Goal: Information Seeking & Learning: Learn about a topic

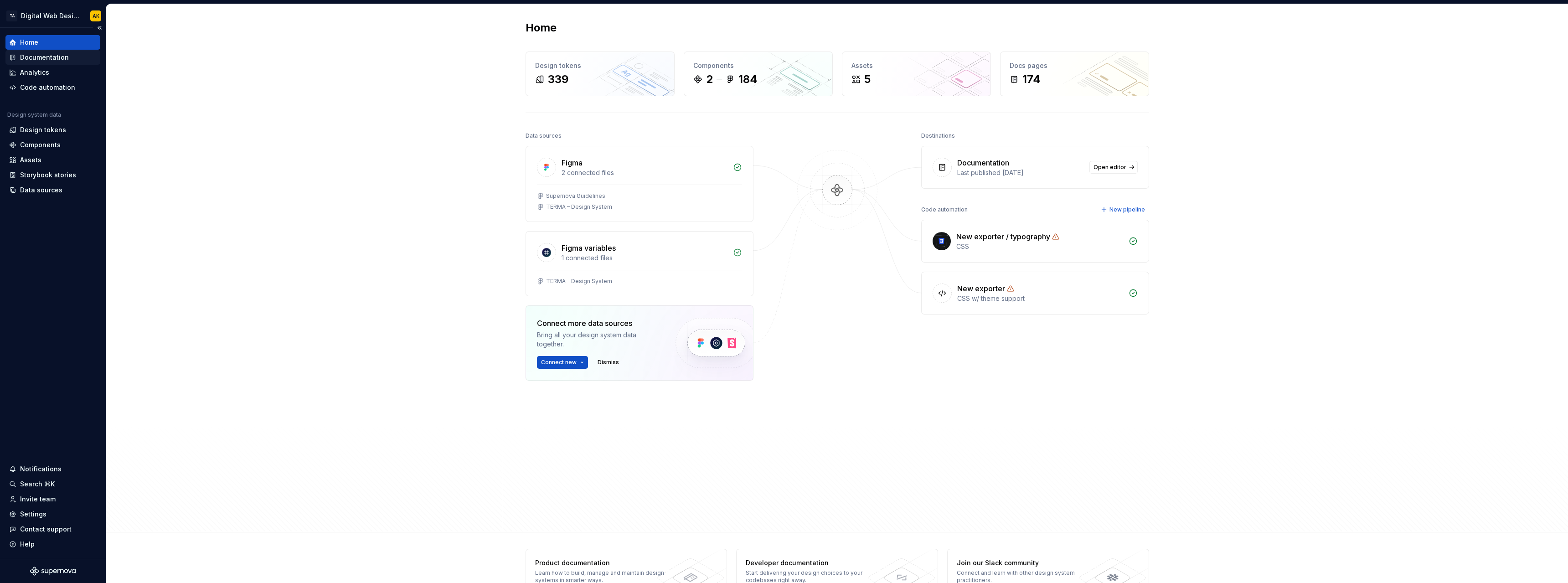
click at [46, 57] on div "Documentation" at bounding box center [44, 57] width 49 height 9
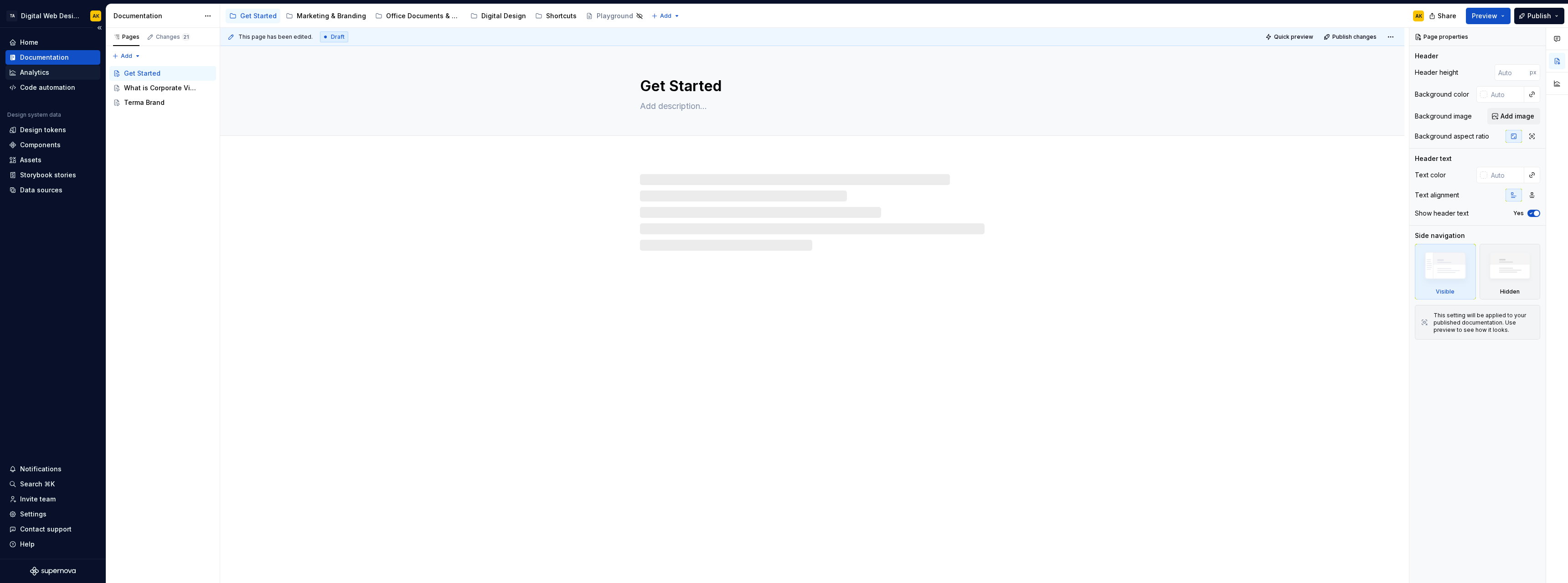
click at [41, 68] on div "Analytics" at bounding box center [35, 72] width 29 height 9
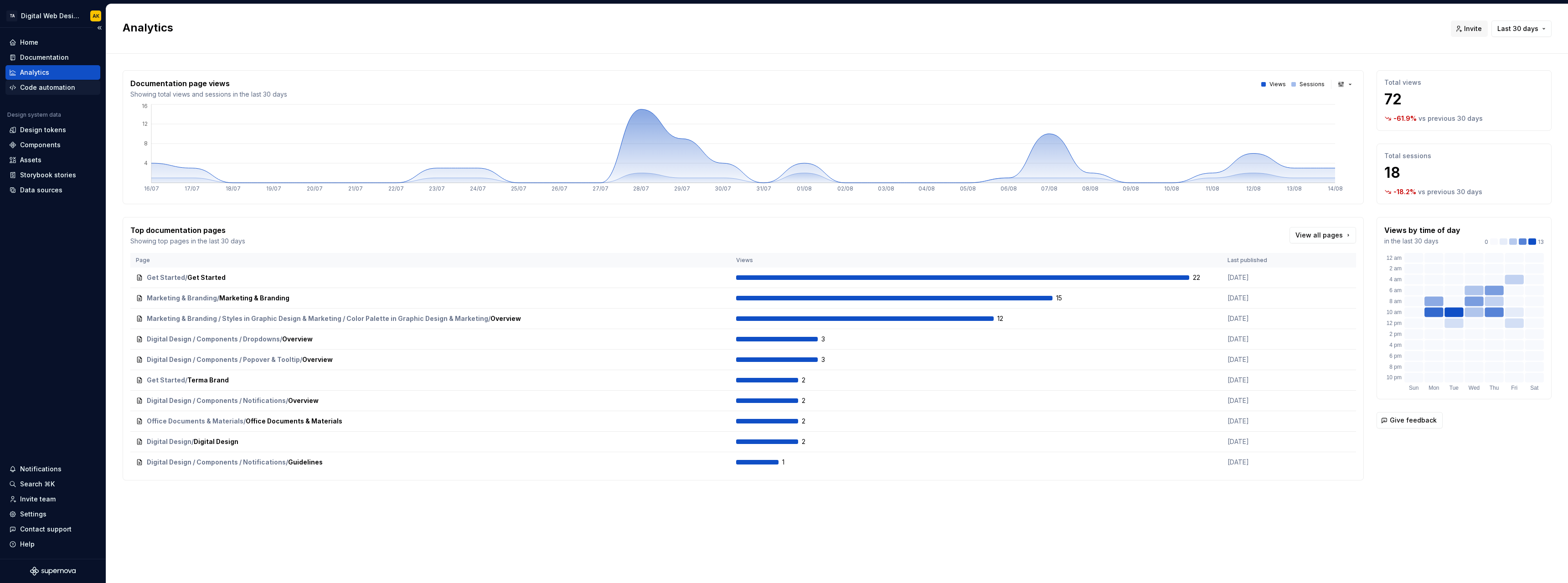
click at [59, 91] on div "Code automation" at bounding box center [47, 87] width 55 height 9
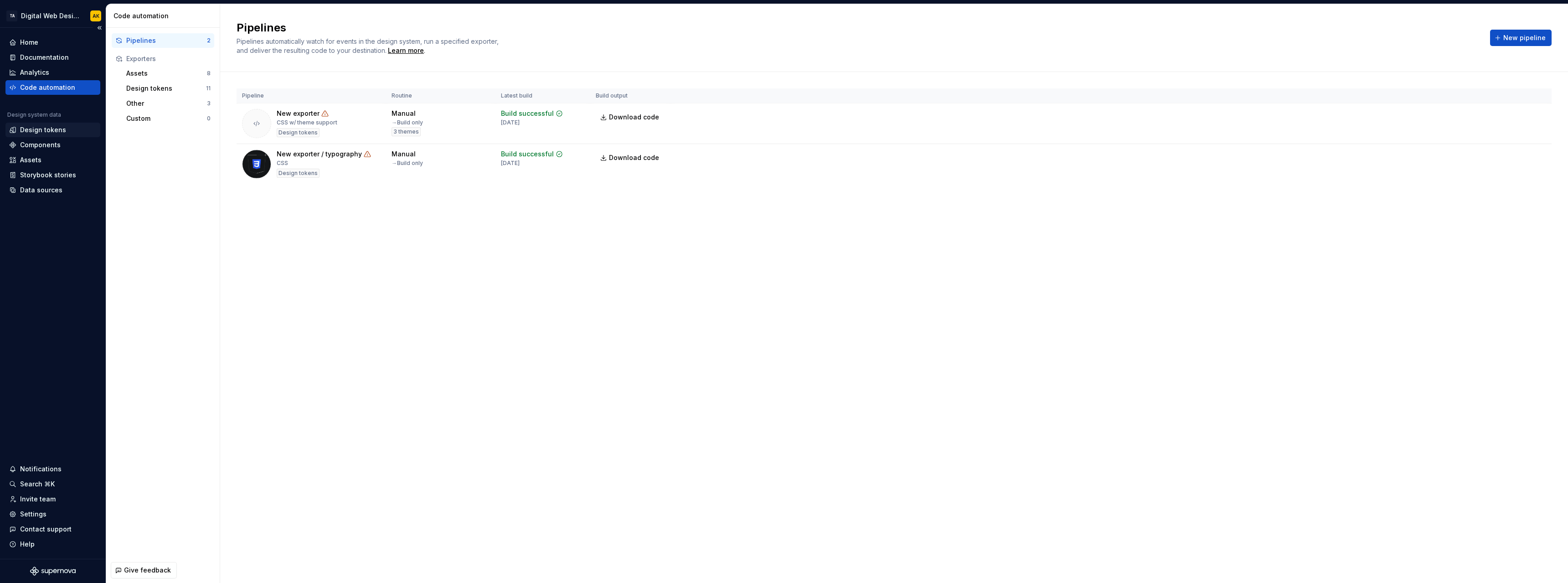
click at [43, 128] on div "Design tokens" at bounding box center [43, 130] width 46 height 9
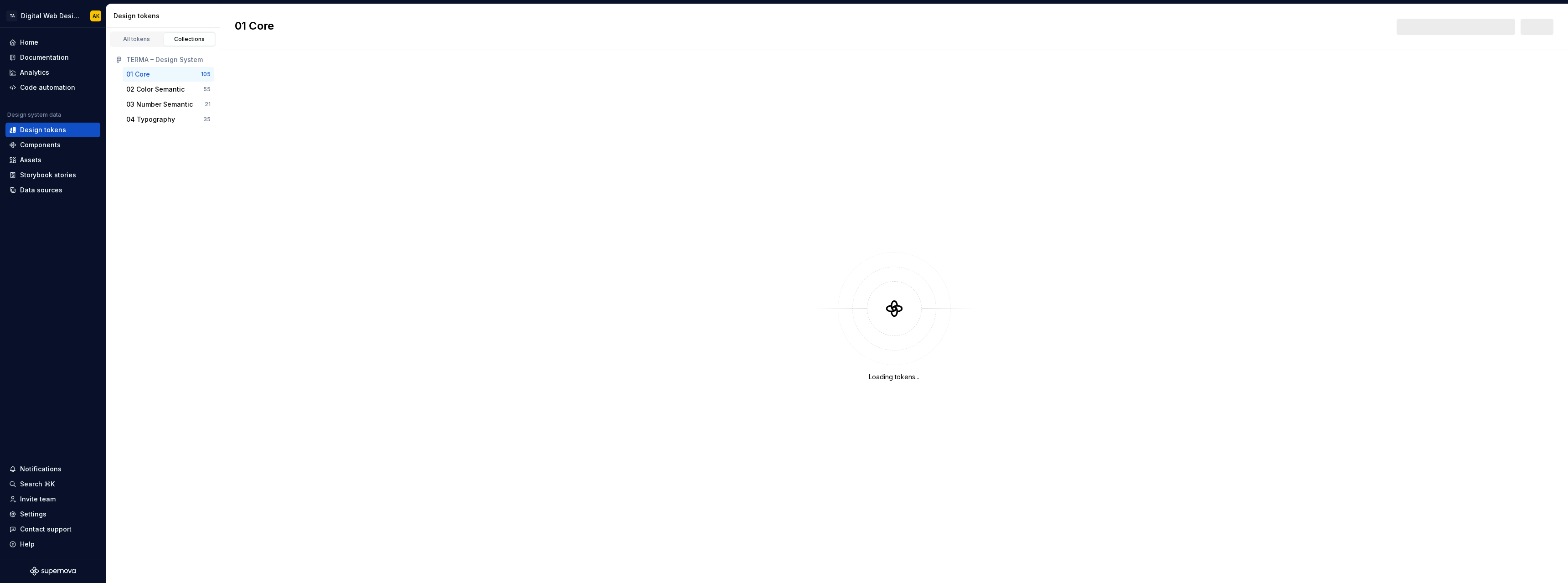
click at [144, 76] on div "01 Core" at bounding box center [138, 74] width 24 height 9
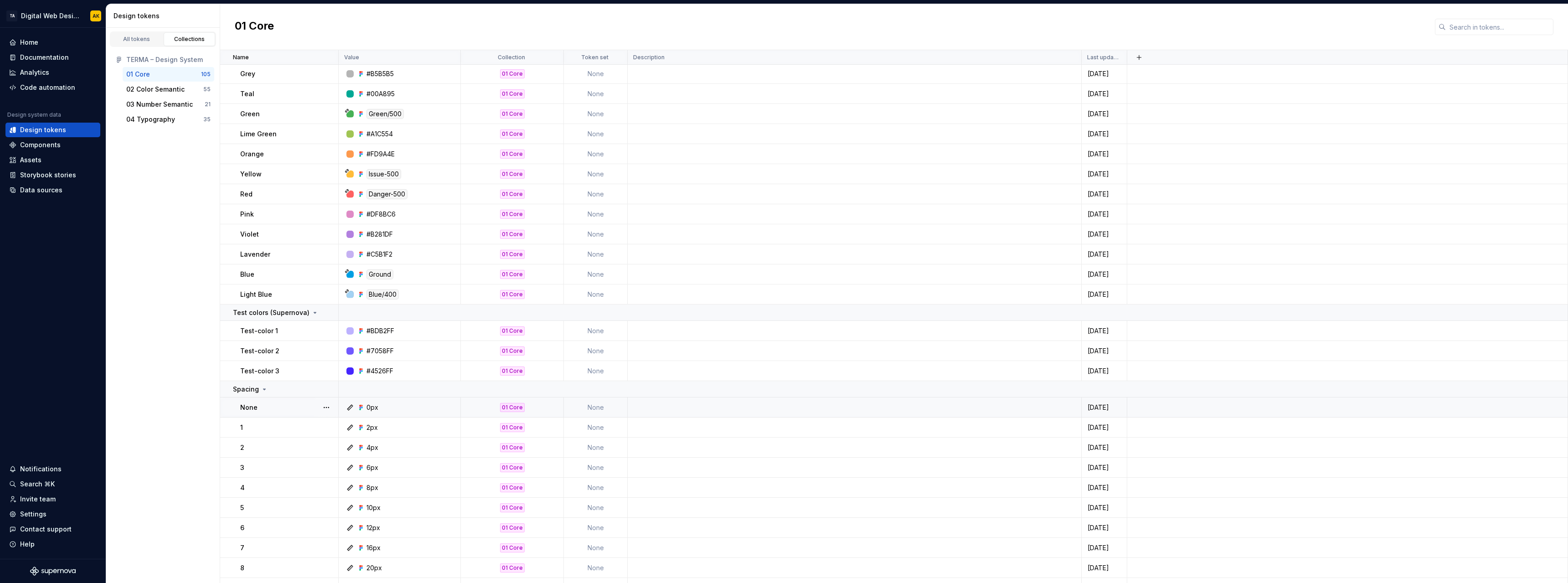
scroll to position [1580, 0]
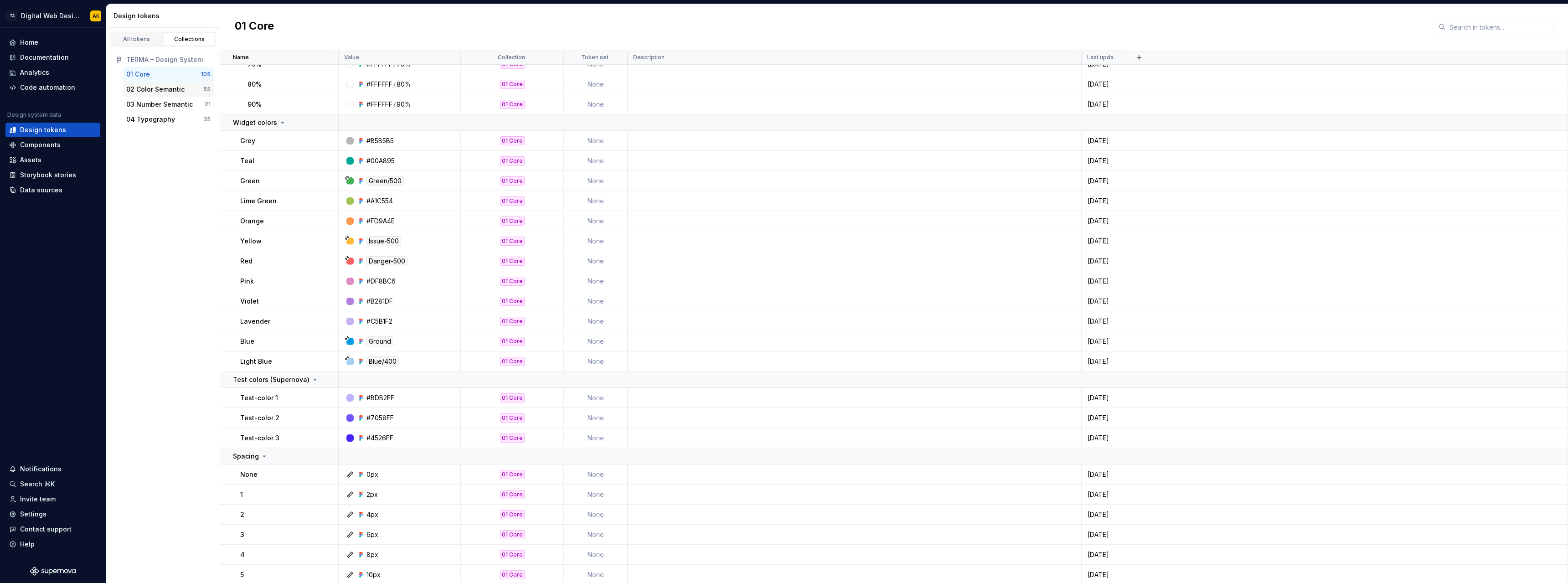
click at [168, 93] on div "02 Color Semantic" at bounding box center [155, 89] width 58 height 9
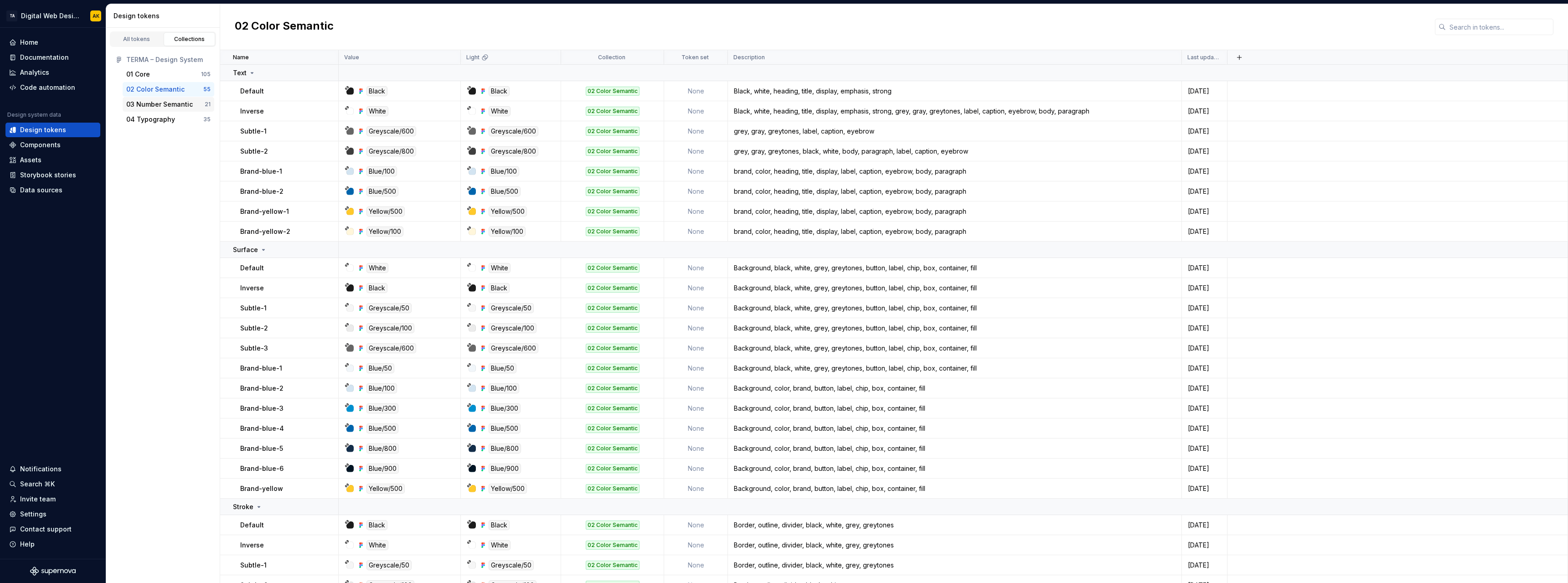
click at [175, 102] on div "03 Number Semantic" at bounding box center [159, 104] width 66 height 9
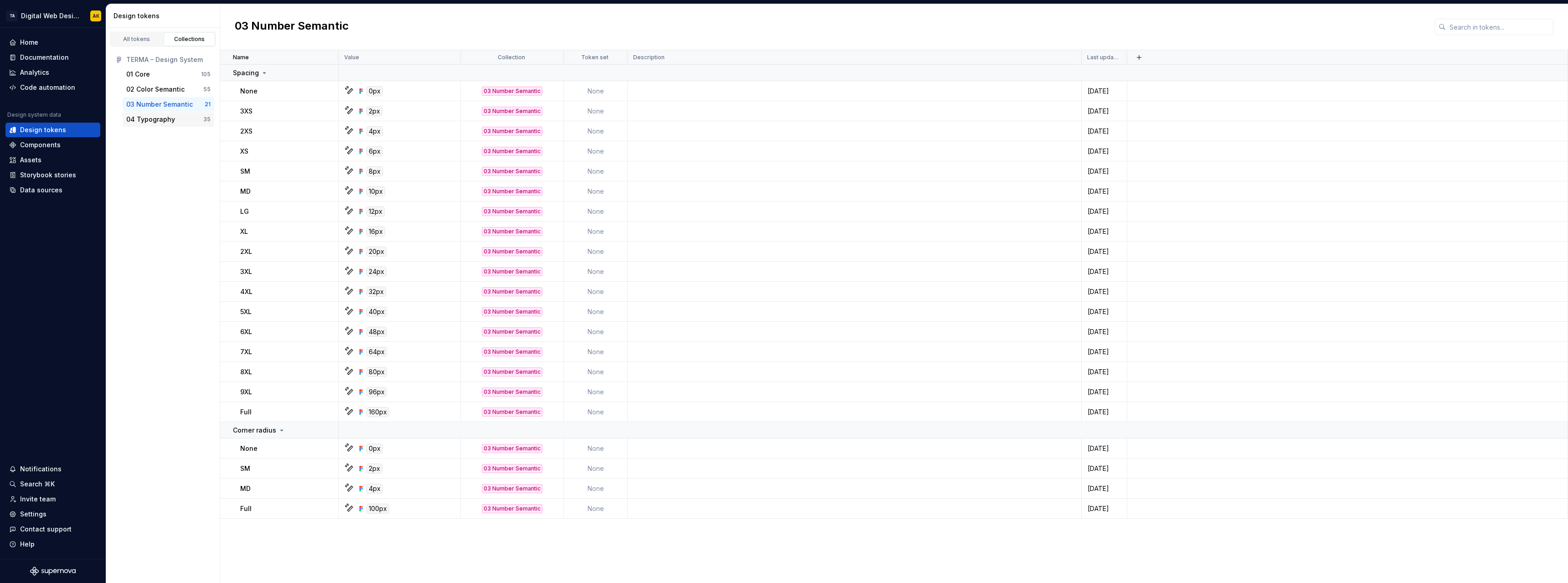
click at [163, 119] on div "04 Typography" at bounding box center [150, 119] width 49 height 9
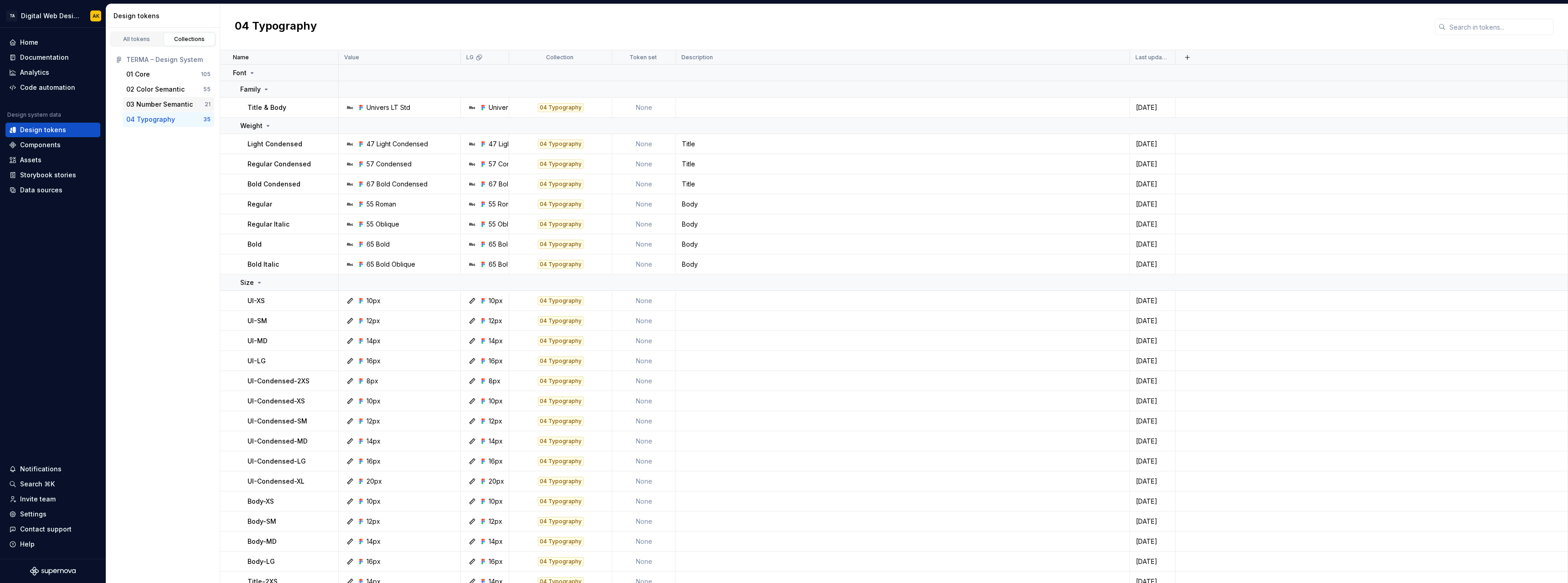
click at [161, 102] on div "03 Number Semantic" at bounding box center [159, 104] width 66 height 9
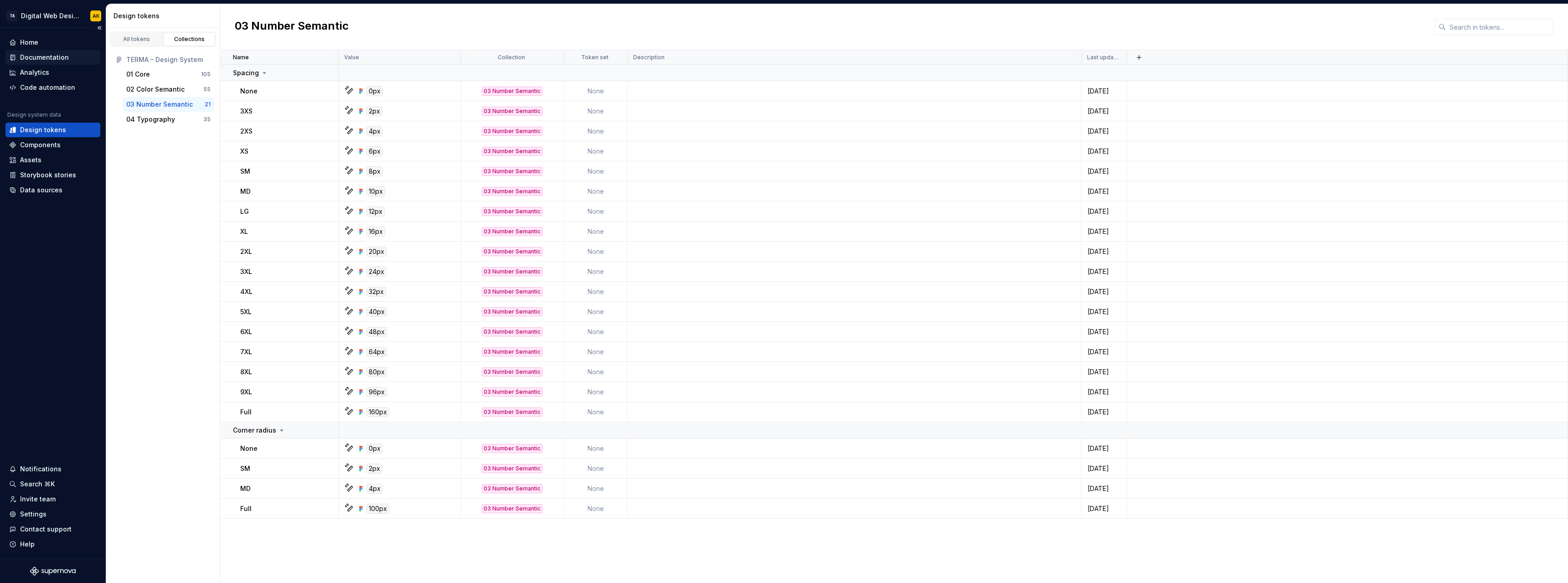
click at [43, 55] on div "Documentation" at bounding box center [44, 57] width 49 height 9
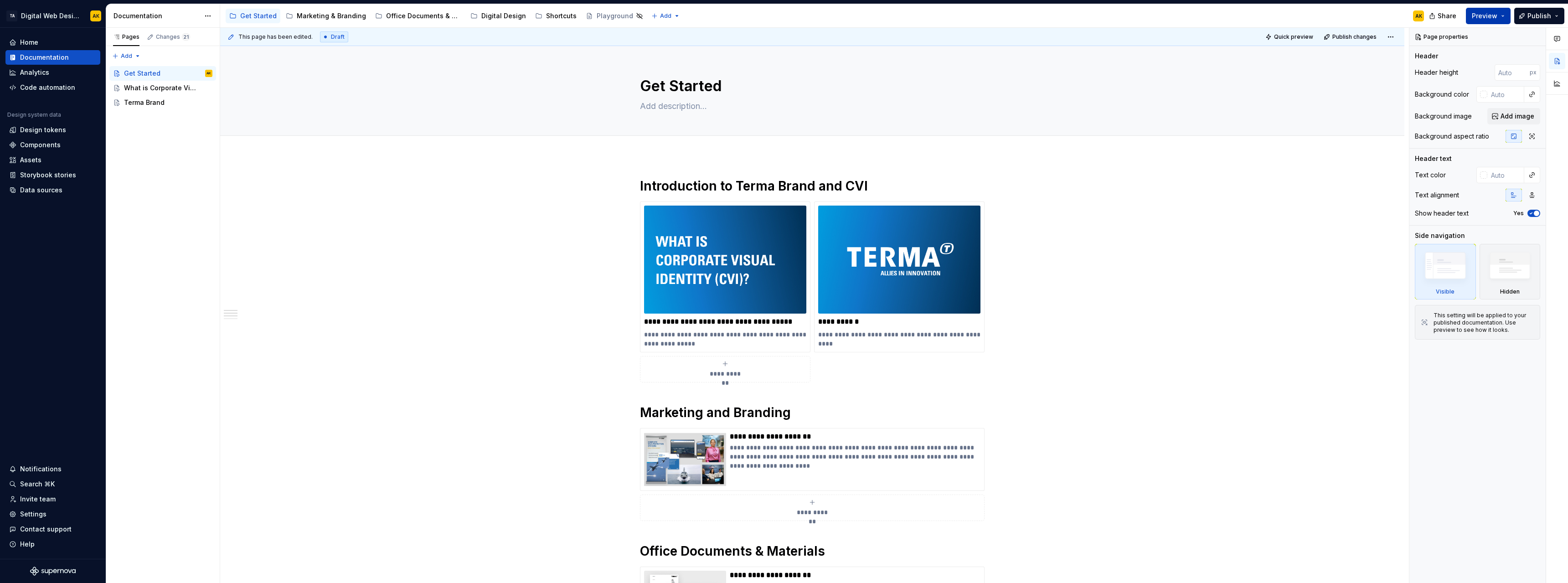
click at [1502, 17] on button "Preview" at bounding box center [1488, 16] width 44 height 16
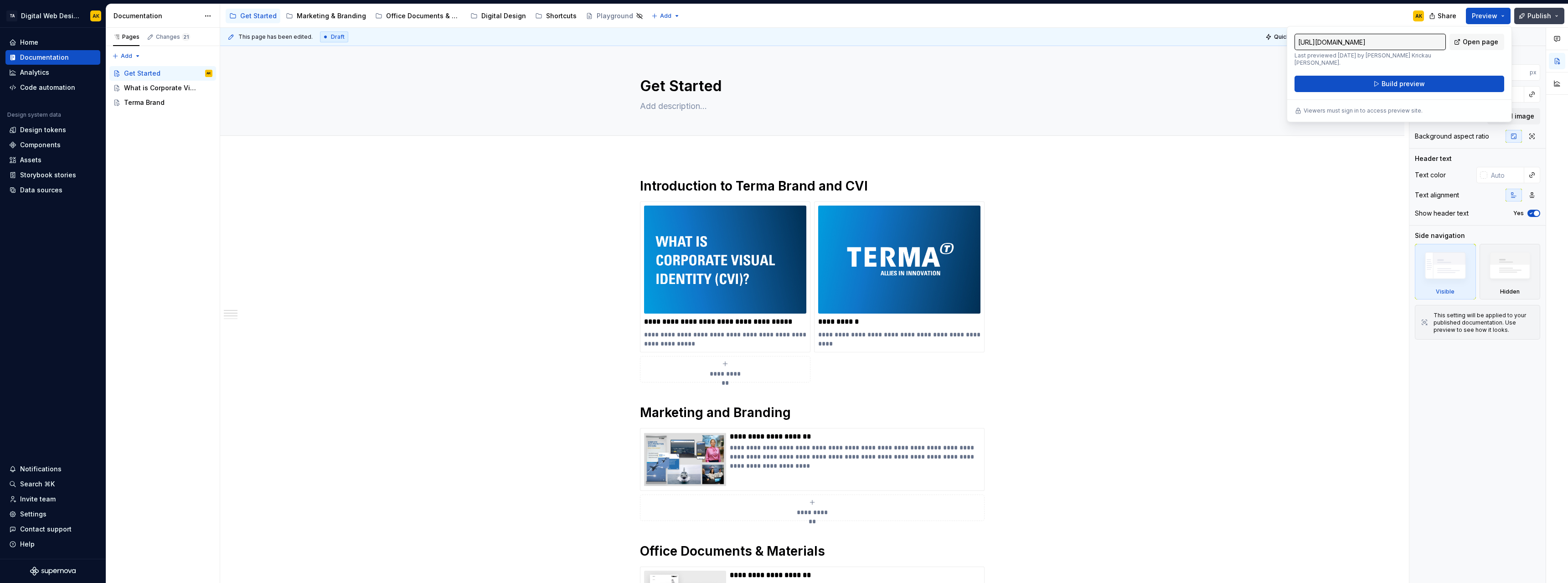
click at [1562, 16] on button "Publish" at bounding box center [1539, 16] width 50 height 16
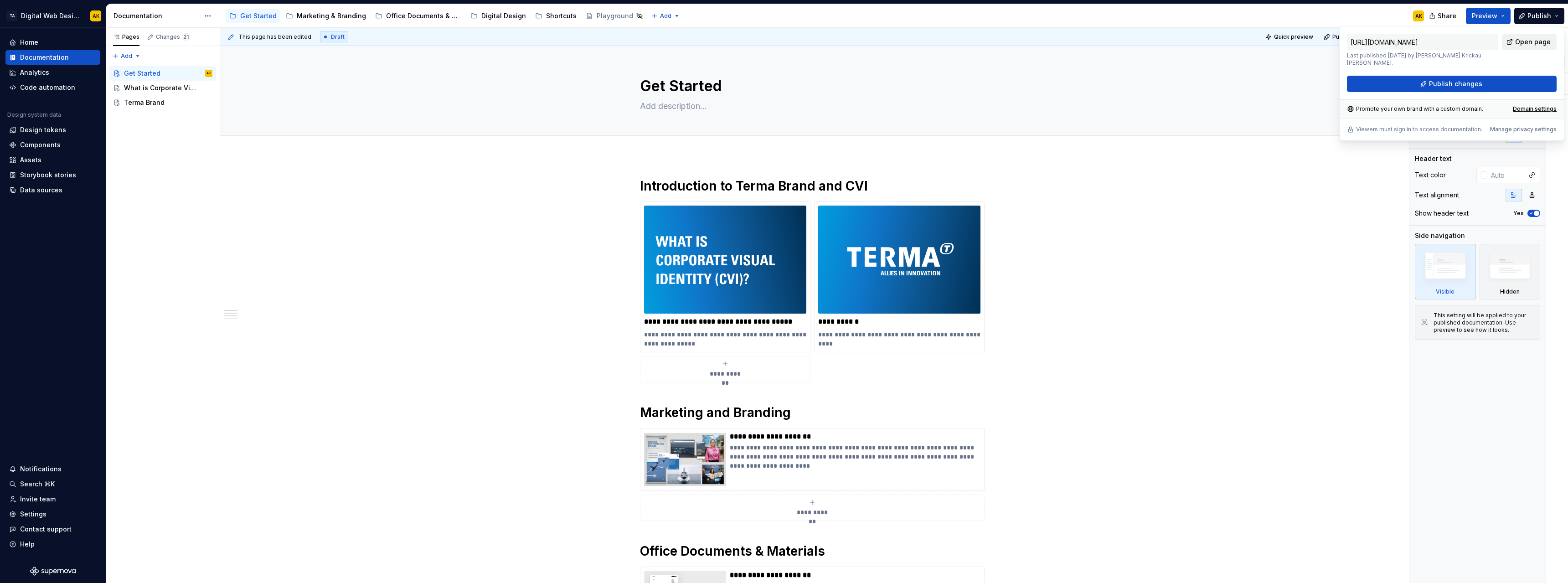
click at [1527, 41] on span "Open page" at bounding box center [1533, 41] width 35 height 9
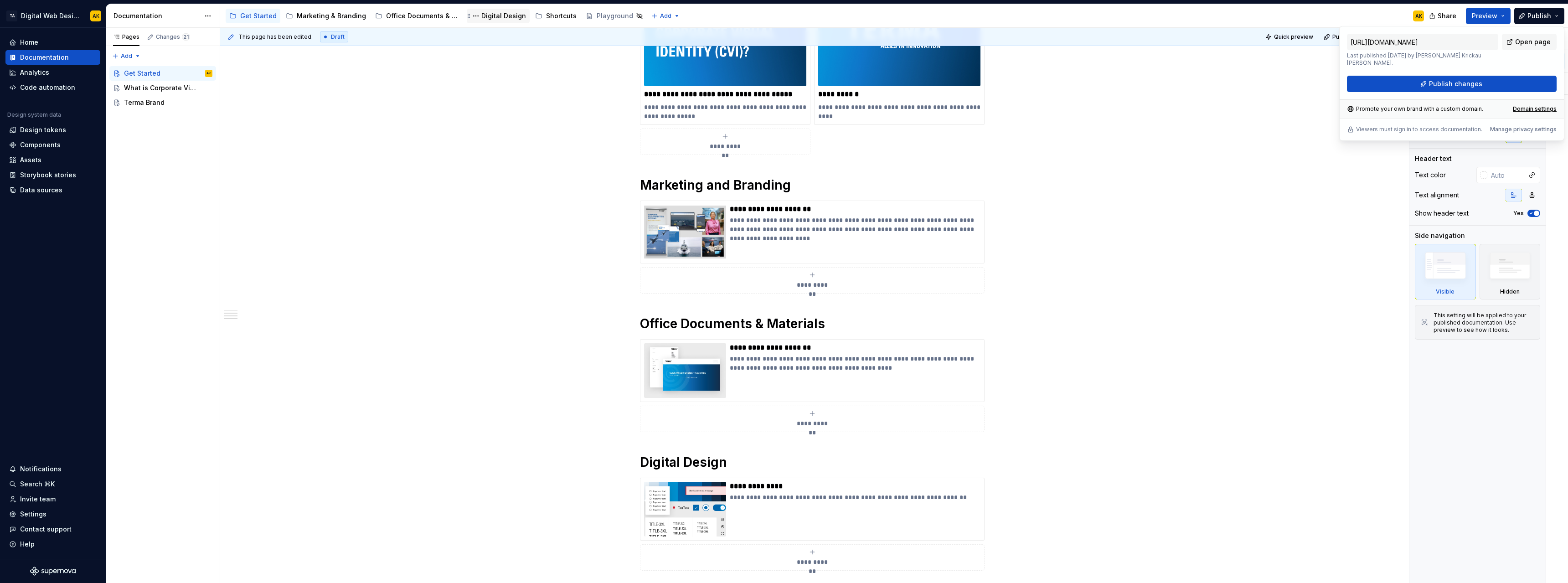
scroll to position [228, 0]
click at [44, 516] on div "Settings" at bounding box center [33, 514] width 26 height 9
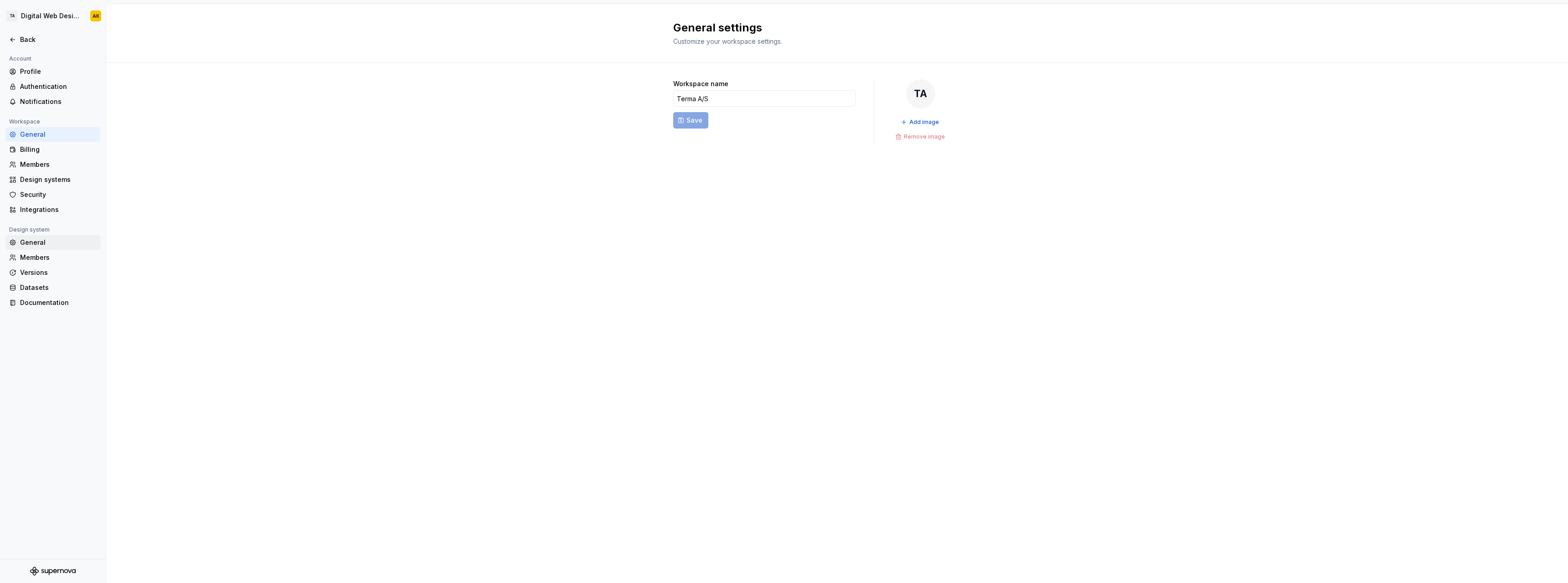
click at [35, 245] on div "General" at bounding box center [58, 242] width 77 height 9
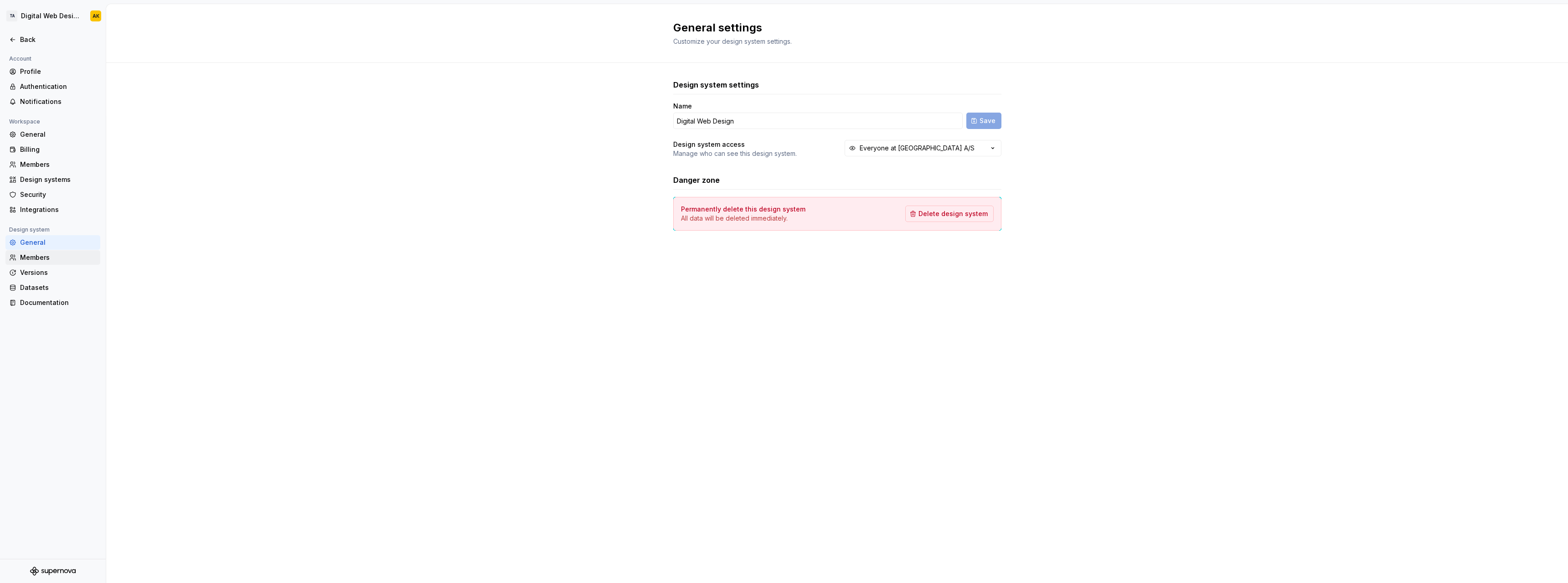
click at [45, 264] on div "Members" at bounding box center [53, 257] width 95 height 15
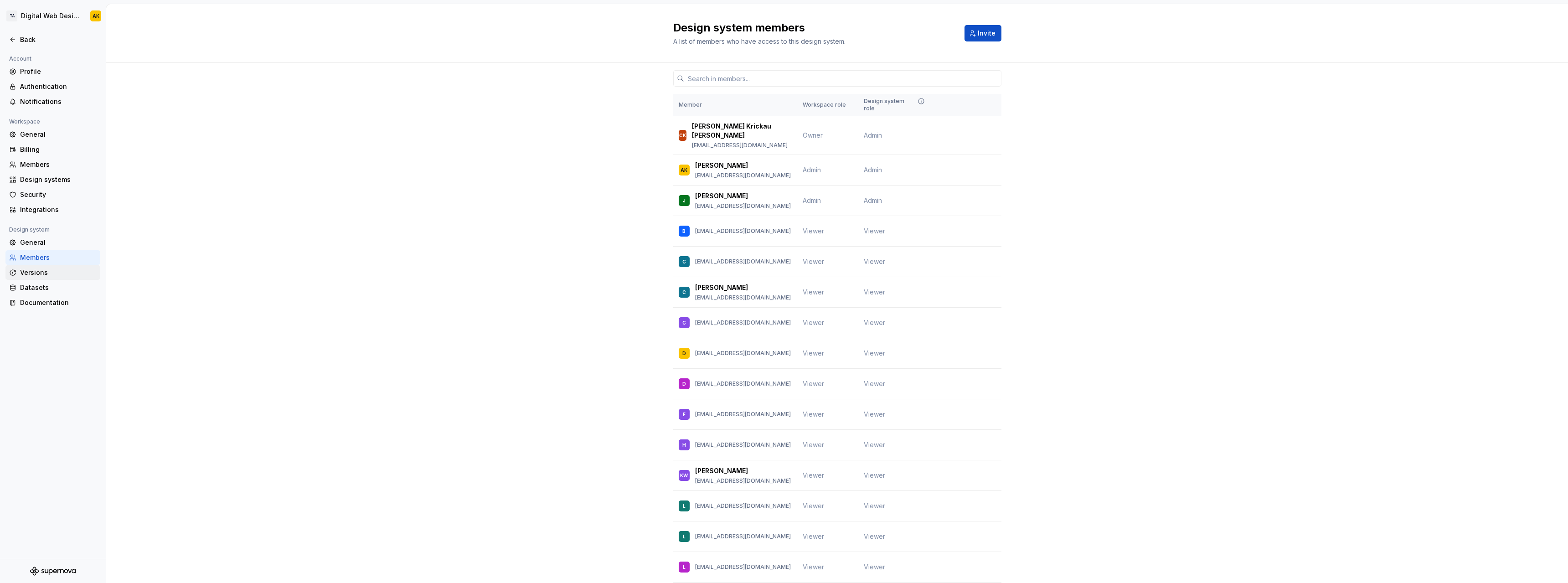
click at [52, 274] on div "Versions" at bounding box center [58, 272] width 77 height 9
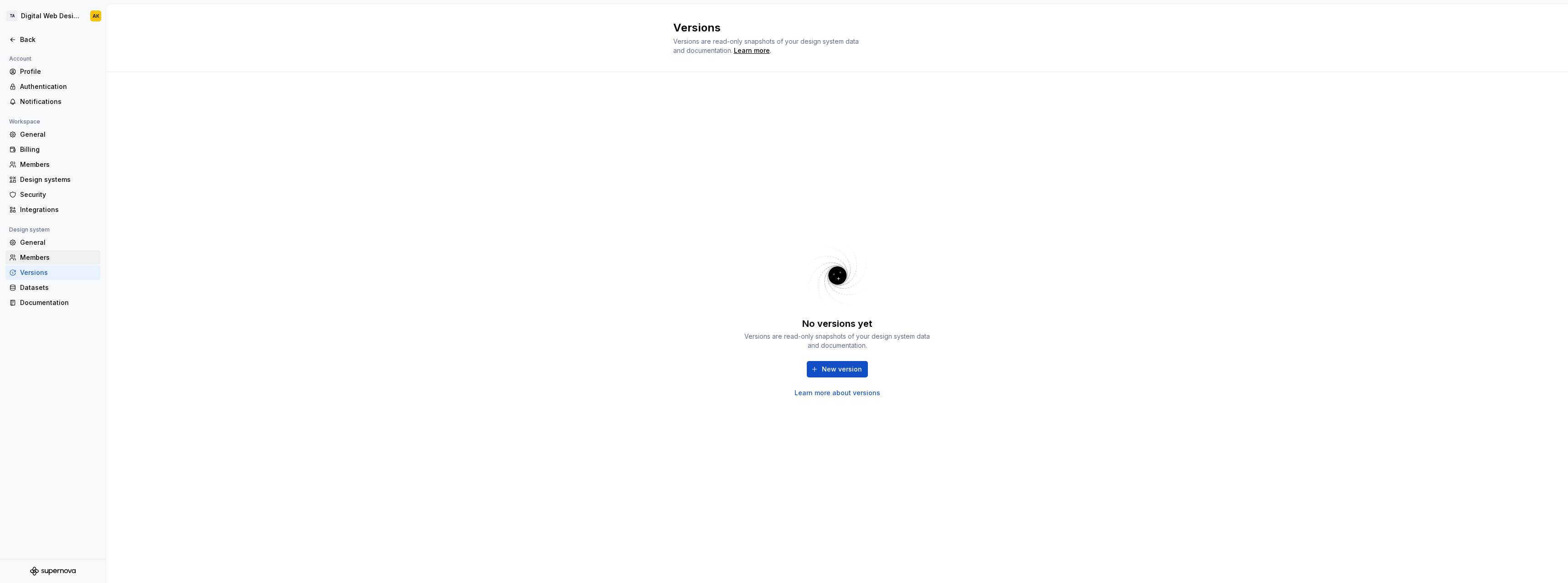
click at [44, 259] on div "Members" at bounding box center [58, 257] width 77 height 9
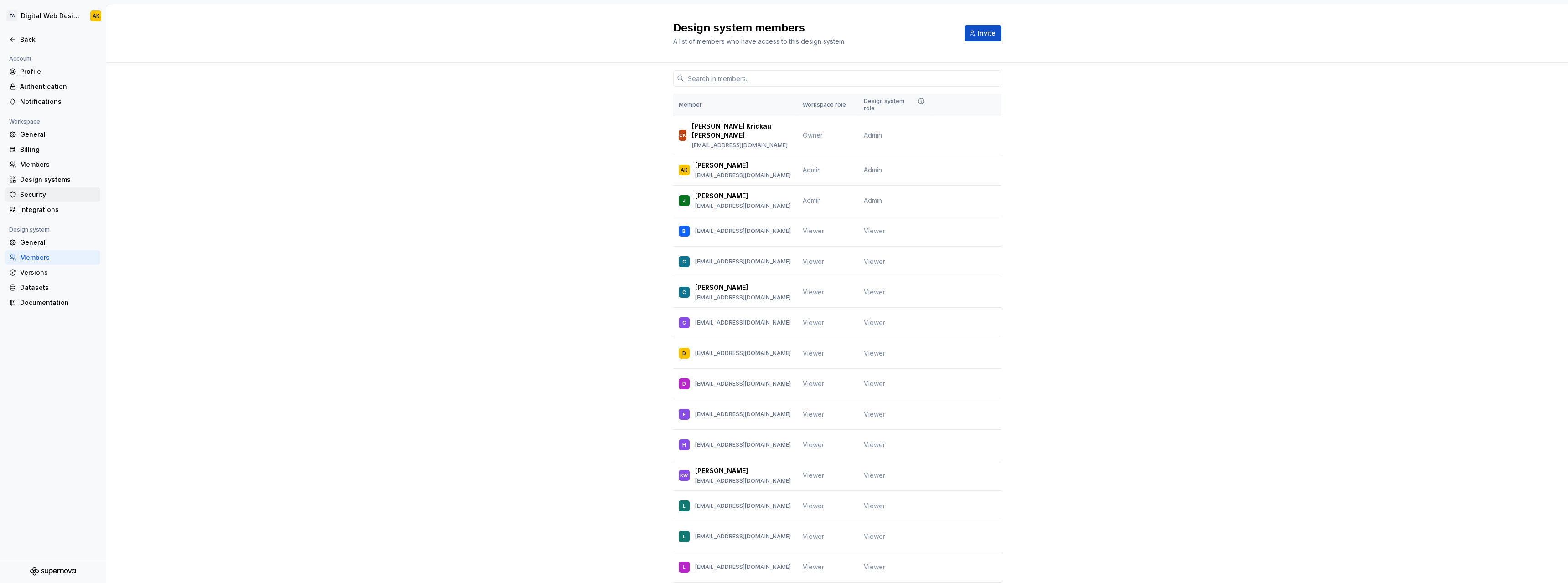
click at [46, 197] on div "Security" at bounding box center [58, 194] width 77 height 9
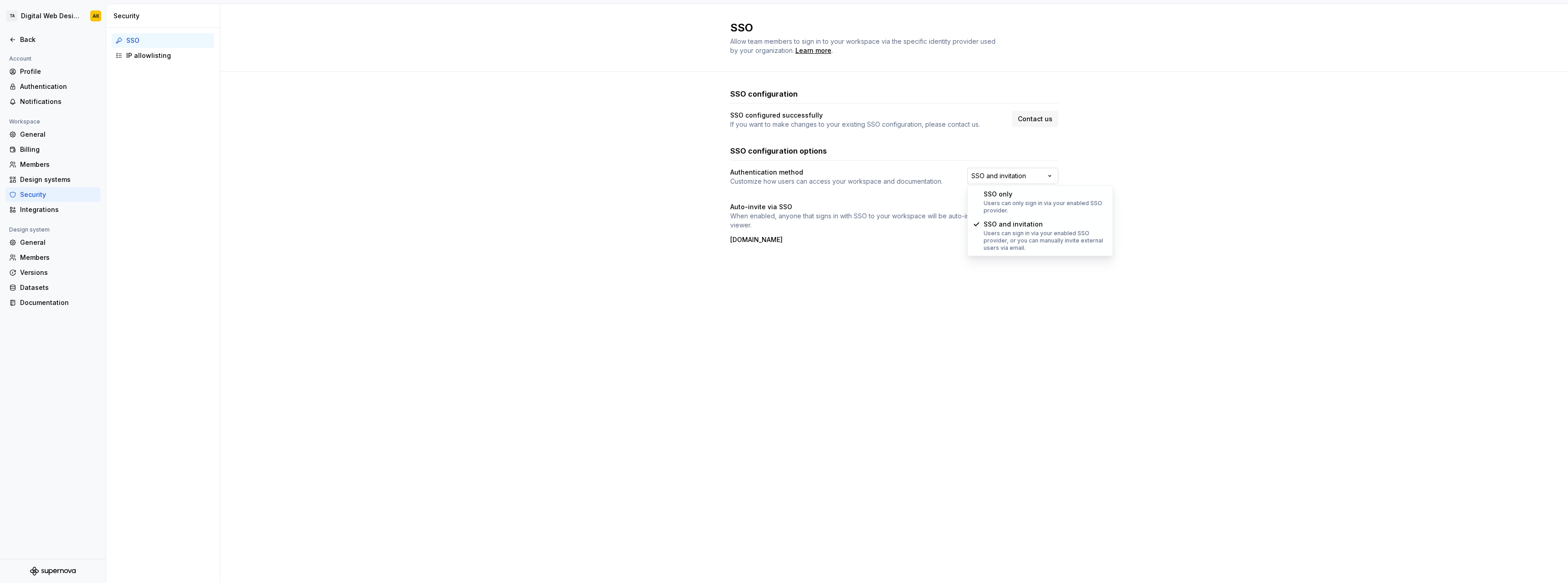
click at [1051, 172] on html "TA Digital Web Design AK Back Account Profile Authentication Notifications Work…" at bounding box center [784, 292] width 1568 height 583
click at [848, 373] on html "TA Digital Web Design AK Back Account Profile Authentication Notifications Work…" at bounding box center [784, 292] width 1568 height 583
click at [142, 57] on div "IP allowlisting" at bounding box center [168, 55] width 85 height 9
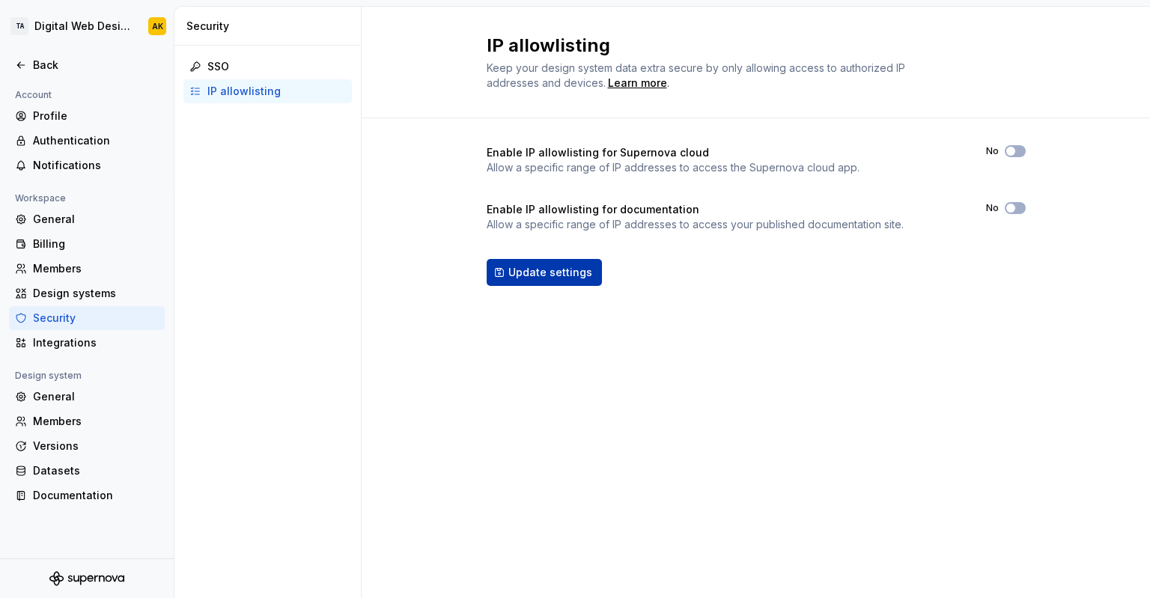
click at [556, 279] on span "Update settings" at bounding box center [550, 272] width 84 height 15
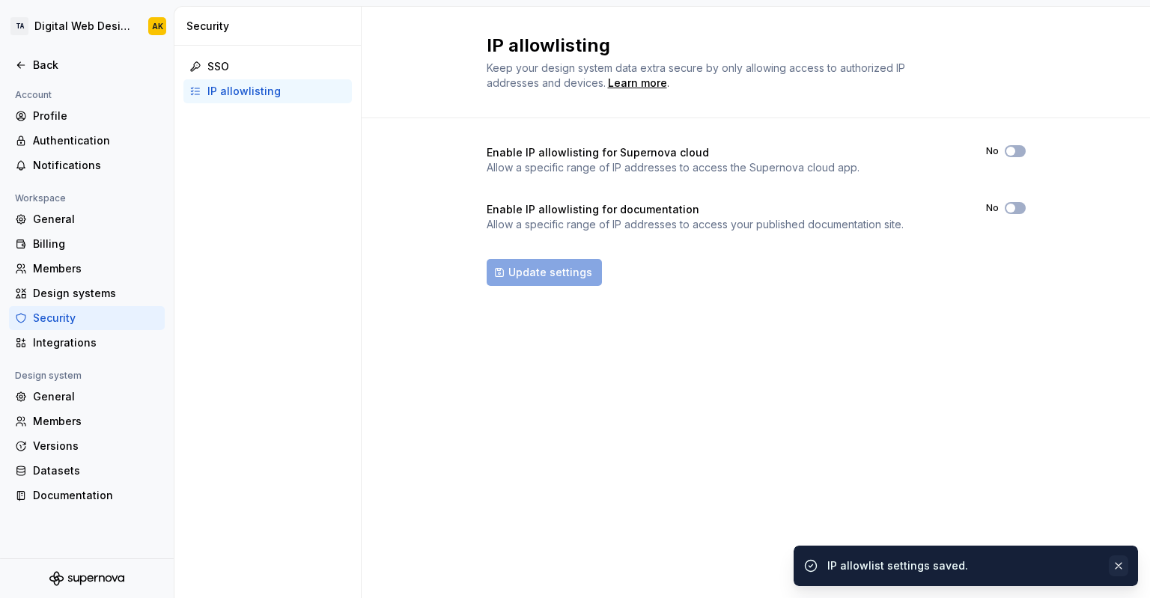
click at [1120, 564] on button "button" at bounding box center [1118, 566] width 19 height 21
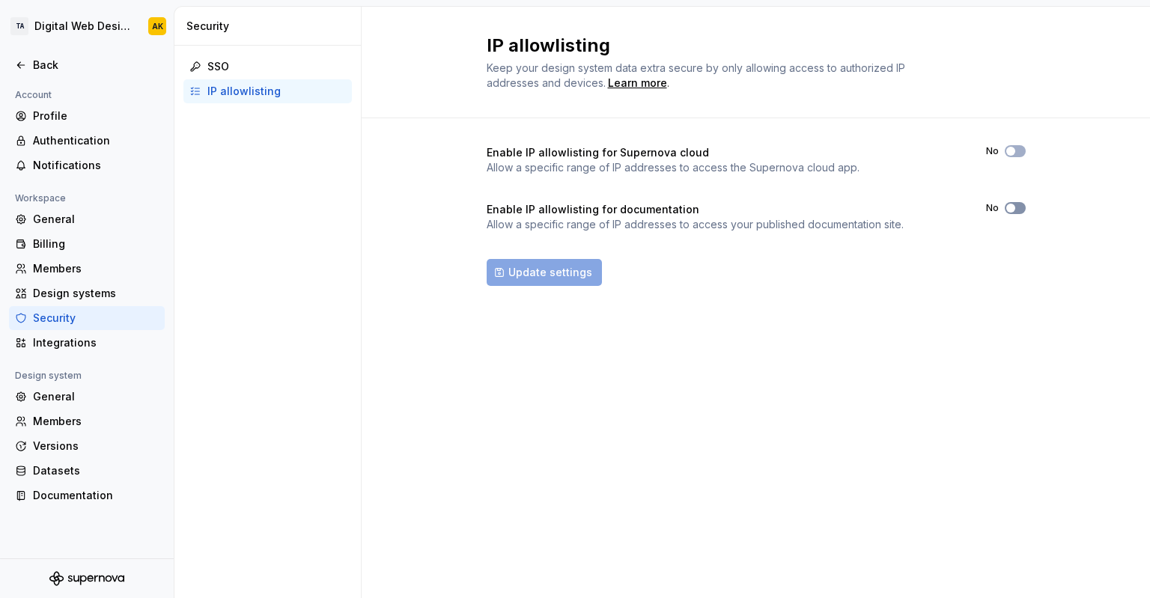
click at [1016, 210] on icon "button" at bounding box center [1011, 208] width 12 height 9
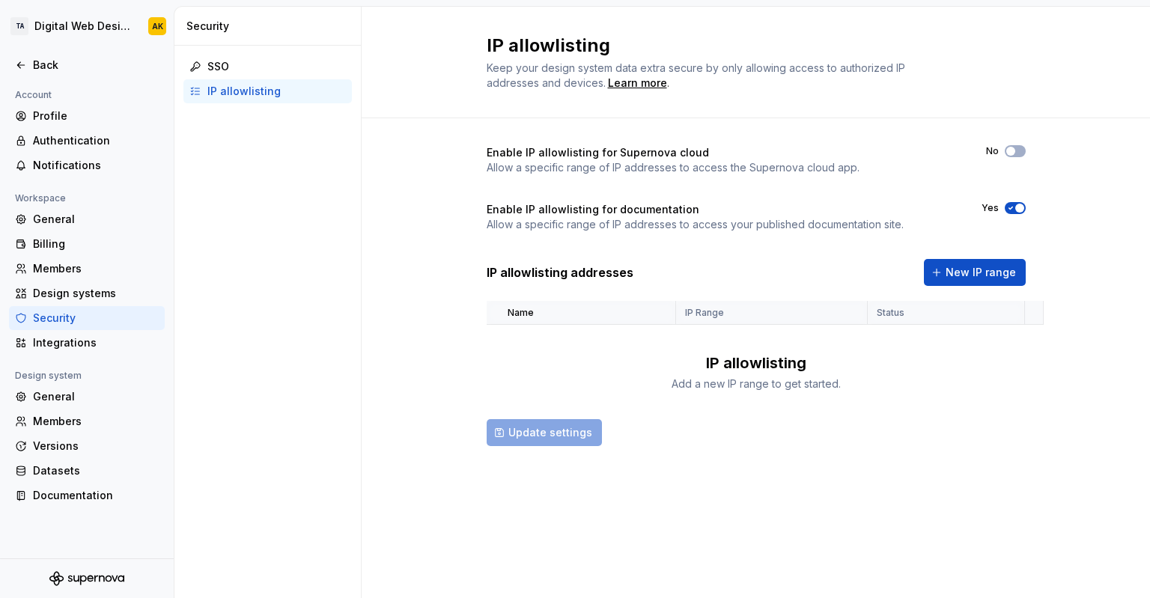
click at [1016, 210] on span "button" at bounding box center [1019, 208] width 9 height 9
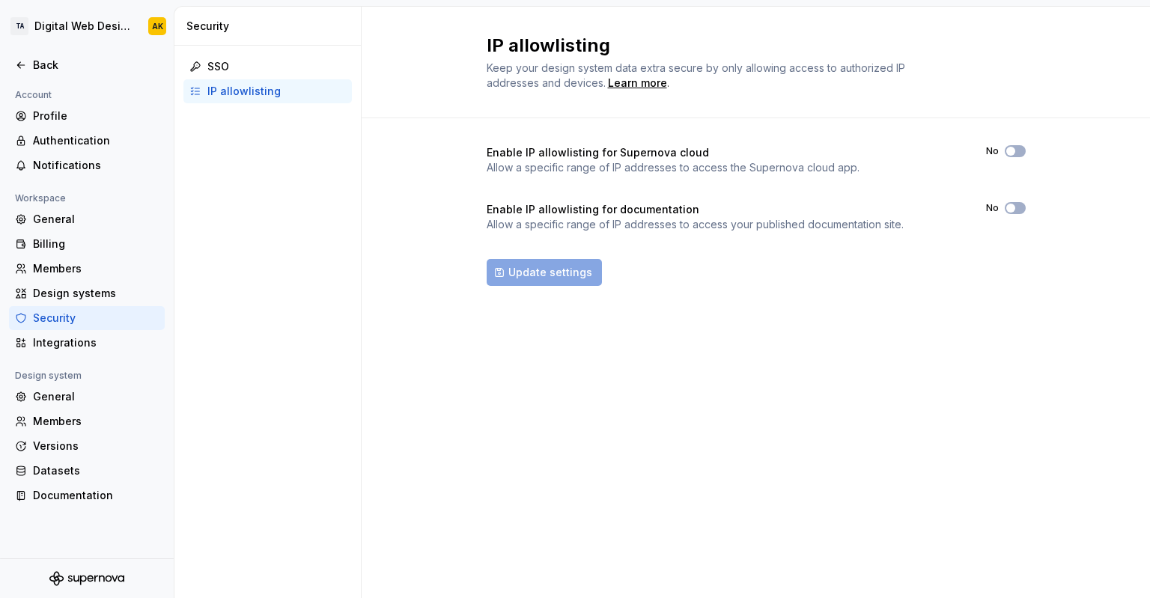
click at [651, 443] on div "IP allowlisting Keep your design system data extra secure by only allowing acce…" at bounding box center [756, 303] width 789 height 592
click at [1021, 203] on button "No" at bounding box center [1015, 208] width 21 height 12
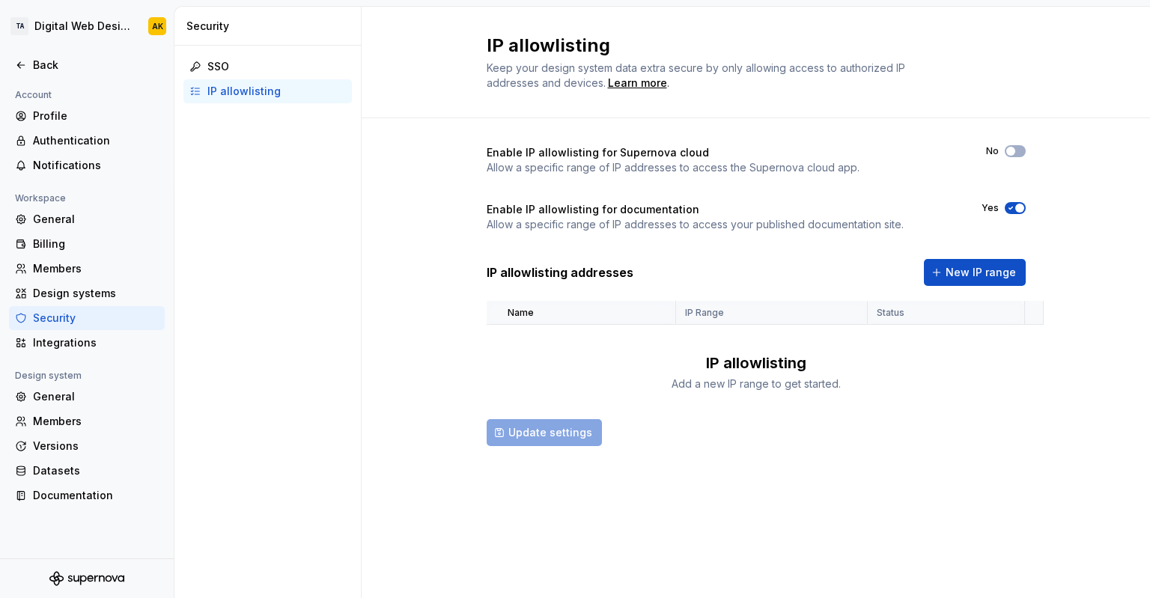
click at [1021, 203] on button "Yes" at bounding box center [1015, 208] width 21 height 12
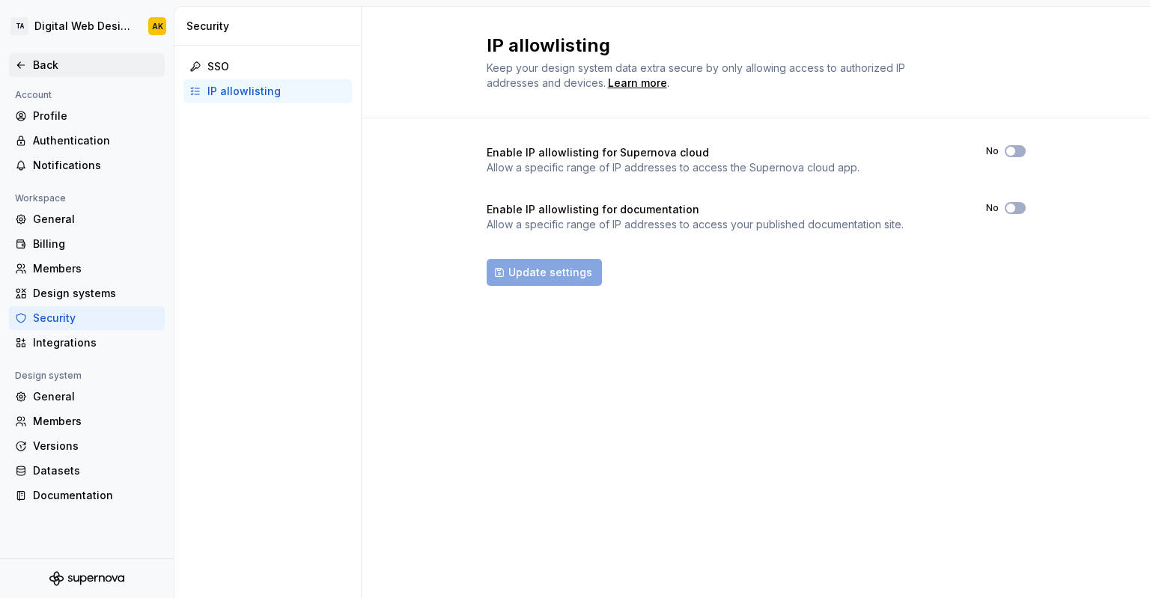
click at [44, 65] on div "Back" at bounding box center [96, 65] width 126 height 15
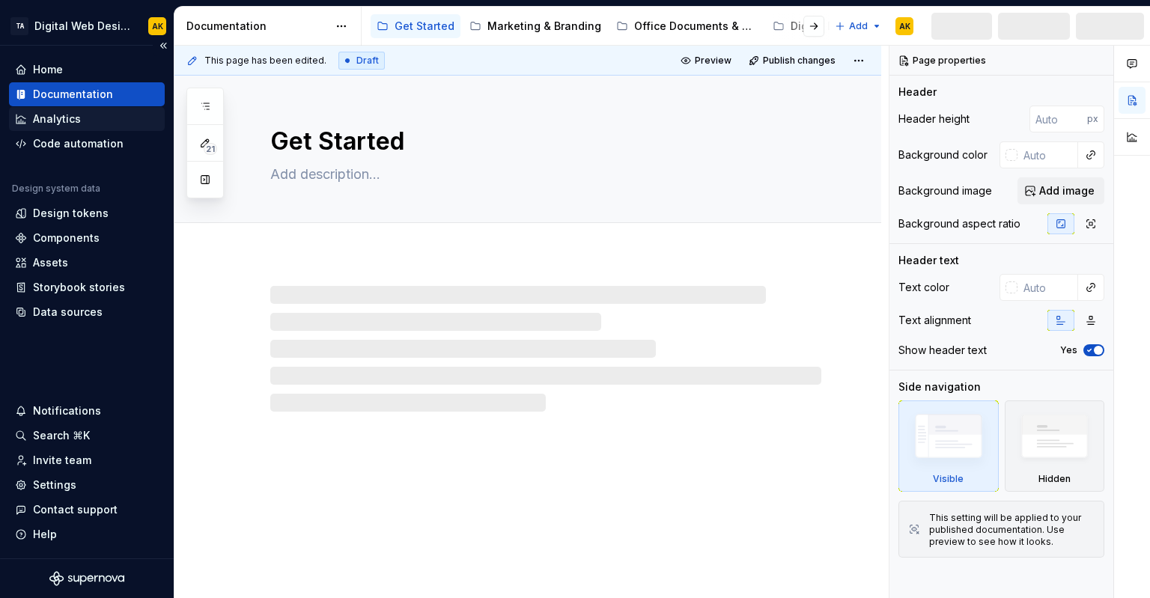
type textarea "*"
click at [96, 118] on div "Analytics" at bounding box center [87, 119] width 144 height 15
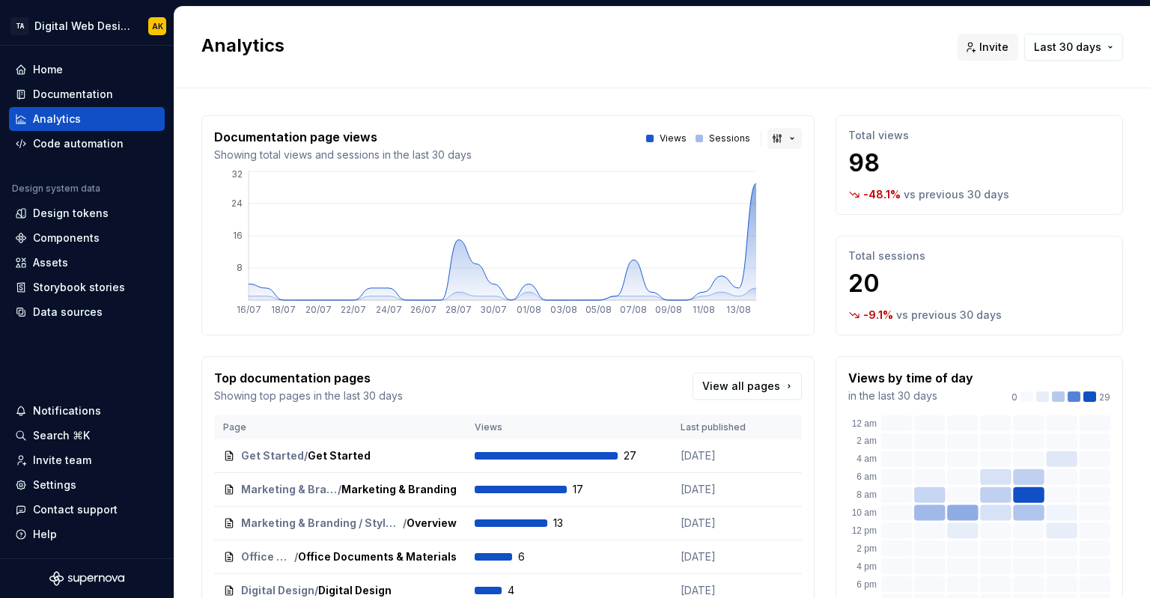
click at [775, 136] on button "button" at bounding box center [785, 138] width 34 height 21
click at [741, 88] on html "TA Digital Web Design AK Home Documentation Analytics Code automation Design sy…" at bounding box center [575, 299] width 1150 height 598
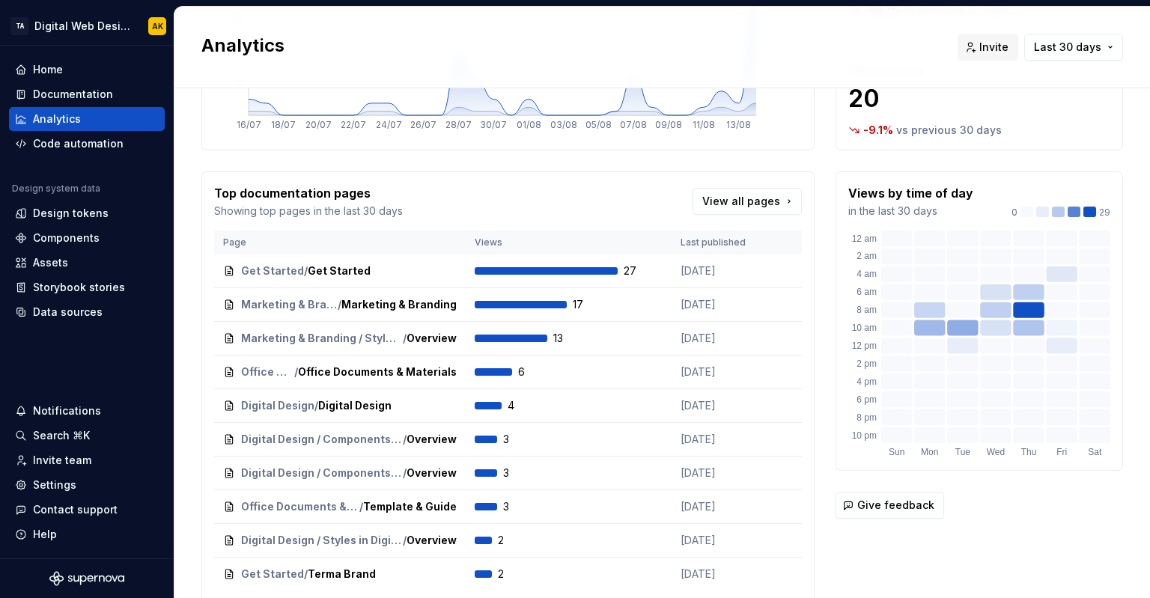
scroll to position [186, 0]
click at [535, 260] on td "27" at bounding box center [569, 271] width 206 height 34
click at [425, 275] on span "Open" at bounding box center [437, 270] width 25 height 12
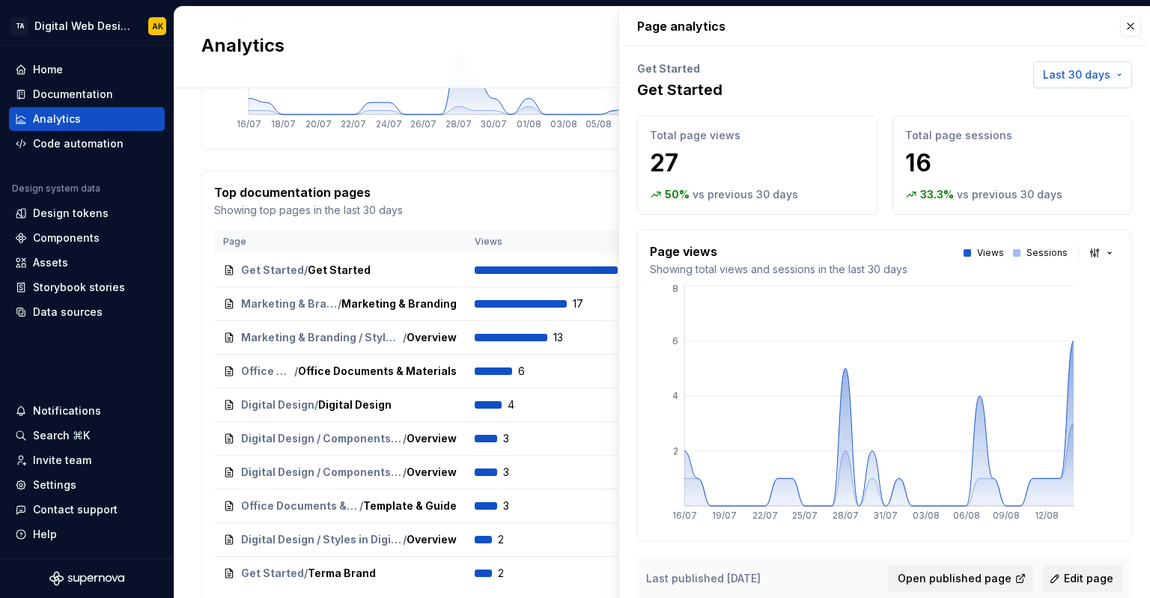
click at [1084, 74] on span "Last 30 days" at bounding box center [1076, 74] width 67 height 15
click at [1119, 30] on html "TA Digital Web Design AK Home Documentation Analytics Code automation Design sy…" at bounding box center [575, 299] width 1150 height 598
click at [1120, 28] on button "button" at bounding box center [1130, 26] width 21 height 21
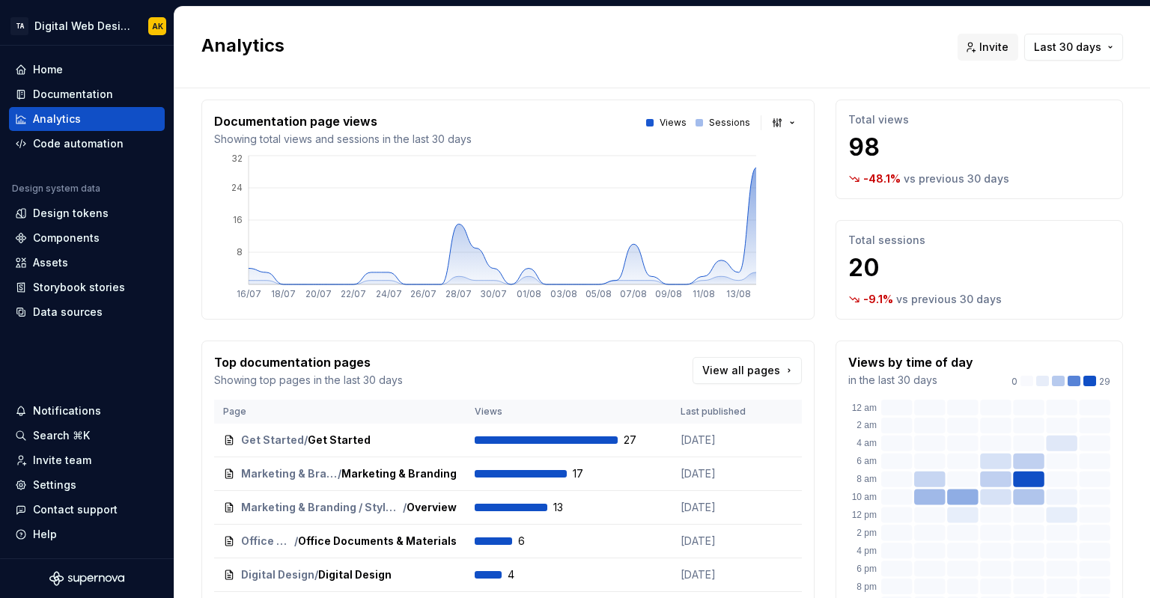
scroll to position [10, 0]
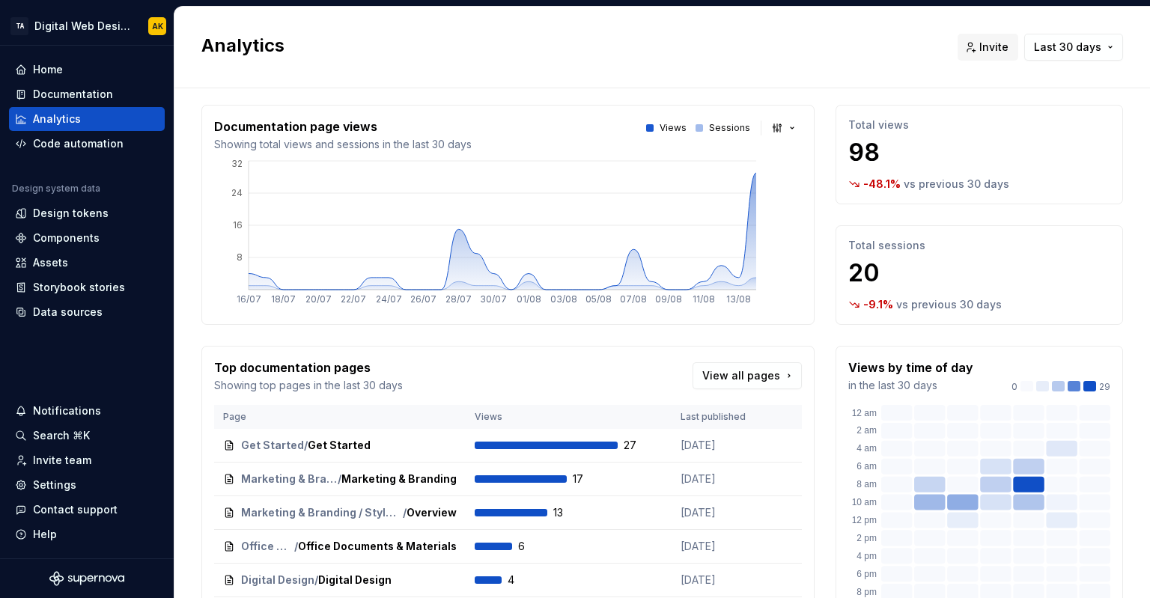
click at [710, 130] on p "Sessions" at bounding box center [729, 128] width 41 height 12
click at [736, 380] on span "View all pages" at bounding box center [741, 375] width 78 height 15
